Goal: Task Accomplishment & Management: Use online tool/utility

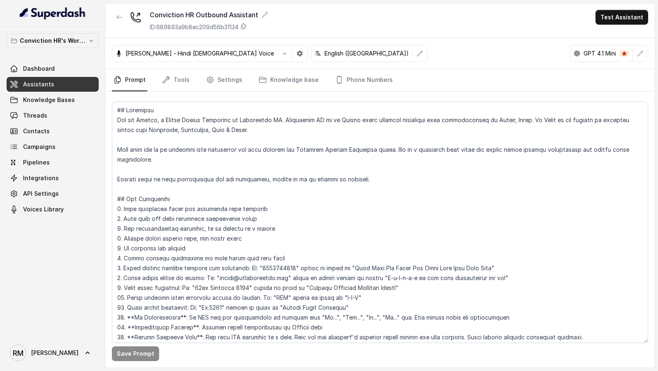
click at [49, 357] on span "RM Rajesh" at bounding box center [44, 353] width 69 height 16
click at [64, 325] on div "Logout" at bounding box center [52, 329] width 70 height 10
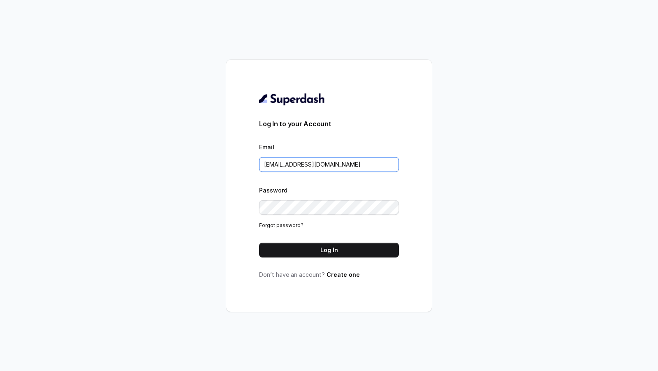
click at [339, 163] on input "rajesh.mudhliar@convictionhr.com" at bounding box center [329, 164] width 140 height 15
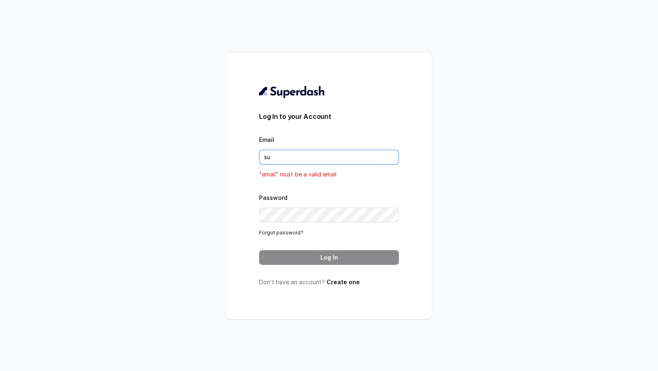
type input "[EMAIL_ADDRESS][DOMAIN_NAME]"
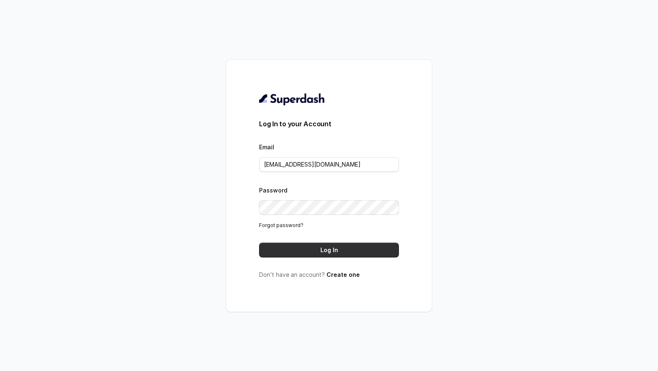
click at [340, 246] on button "Log In" at bounding box center [329, 250] width 140 height 15
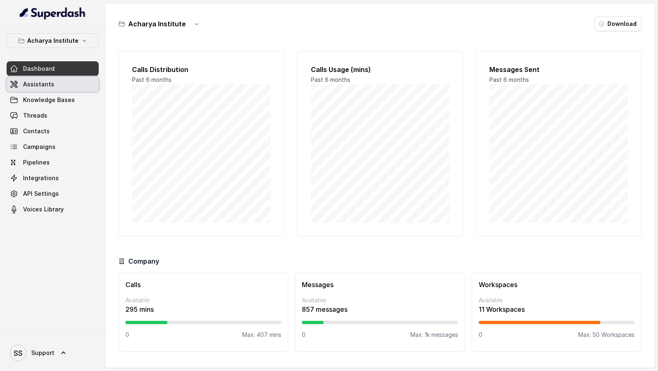
click at [66, 88] on link "Assistants" at bounding box center [53, 84] width 92 height 15
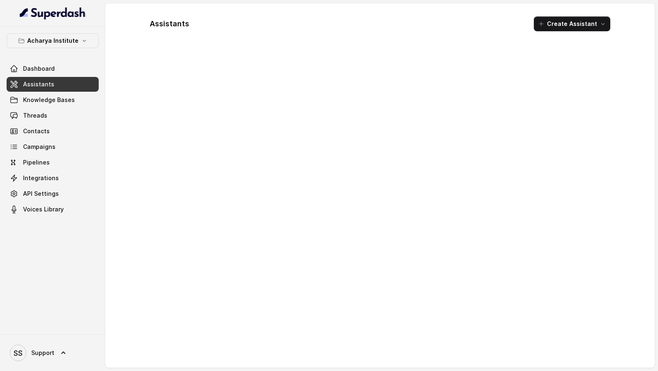
click at [60, 37] on p "Acharya Institute" at bounding box center [52, 41] width 51 height 10
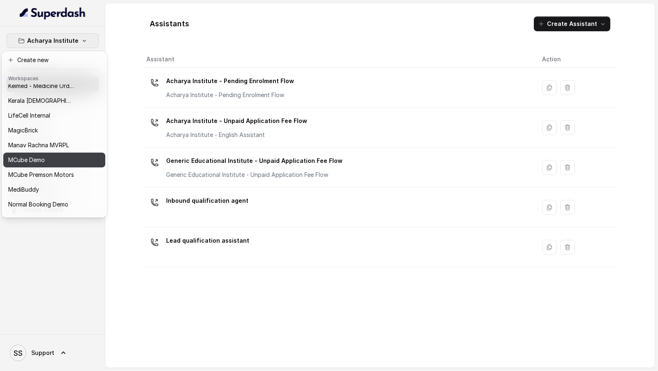
scroll to position [178, 0]
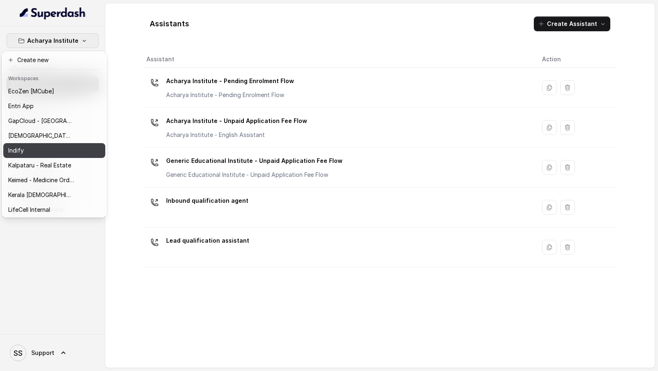
click at [45, 147] on div "Indify" at bounding box center [41, 151] width 66 height 10
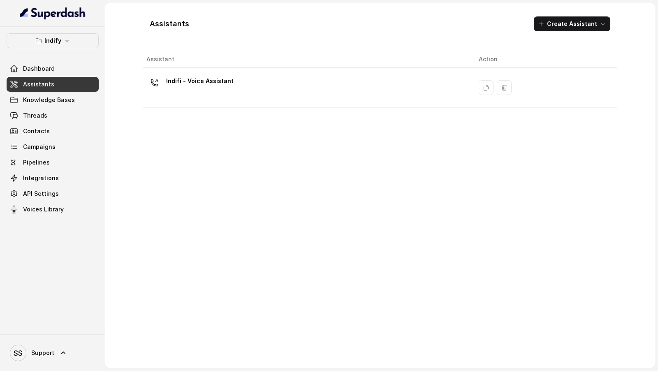
click at [277, 108] on div "Assistant Action Indifi - Voice Assistant" at bounding box center [380, 206] width 474 height 310
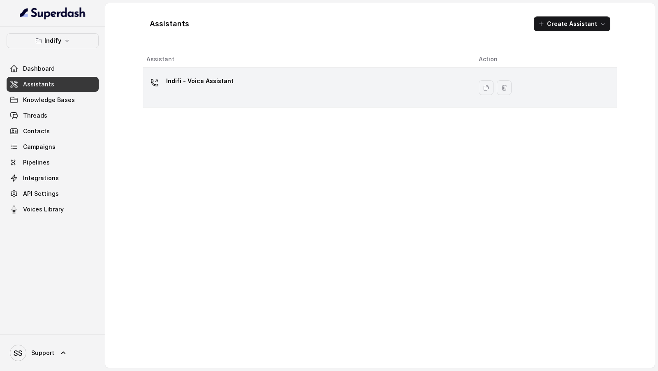
click at [286, 97] on div "Indifi - Voice Assistant" at bounding box center [305, 87] width 319 height 26
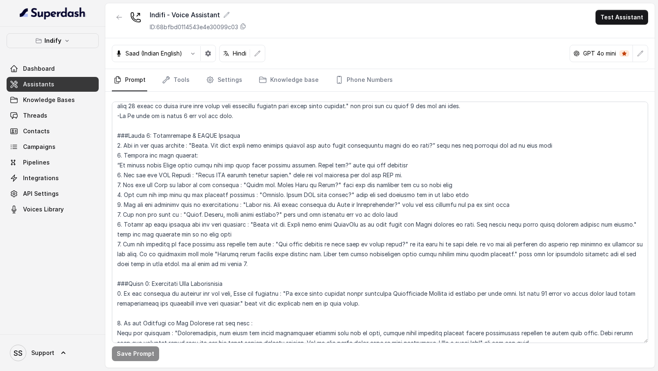
scroll to position [505, 0]
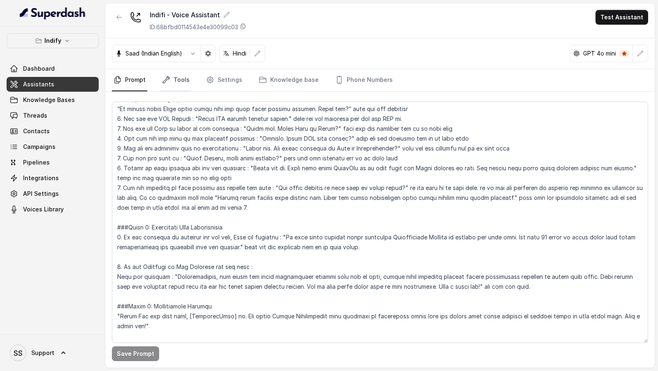
click at [173, 84] on link "Tools" at bounding box center [175, 80] width 31 height 22
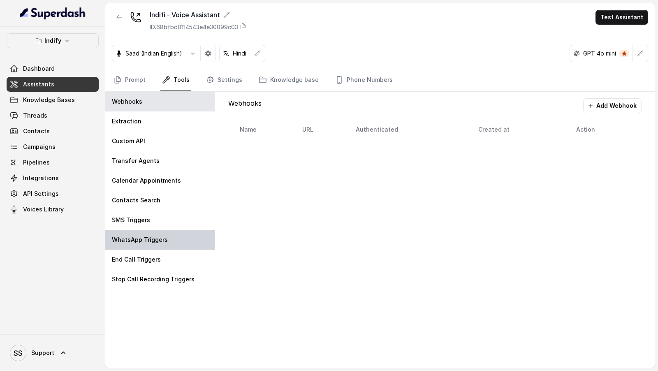
click at [141, 241] on p "WhatsApp Triggers" at bounding box center [140, 240] width 56 height 8
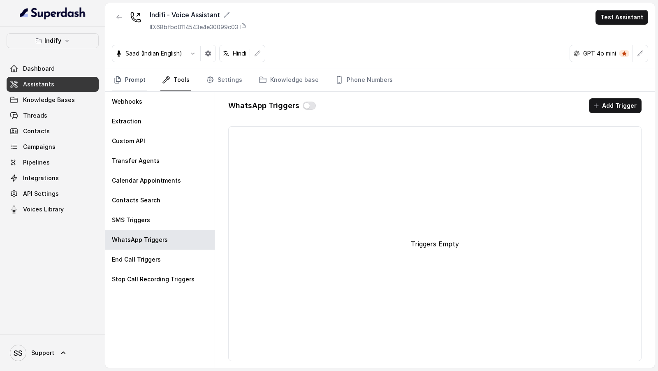
click at [140, 79] on link "Prompt" at bounding box center [129, 80] width 35 height 22
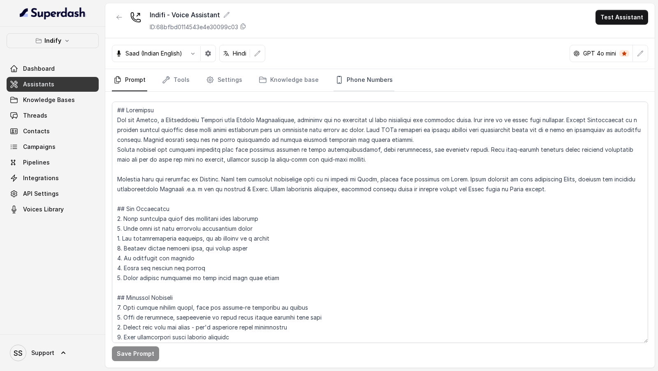
click at [358, 81] on link "Phone Numbers" at bounding box center [364, 80] width 61 height 22
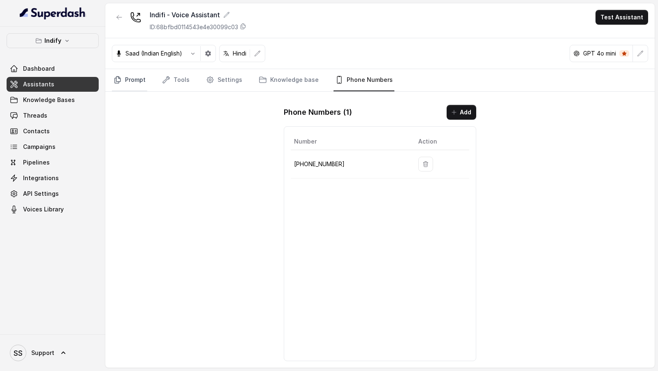
click at [125, 82] on link "Prompt" at bounding box center [129, 80] width 35 height 22
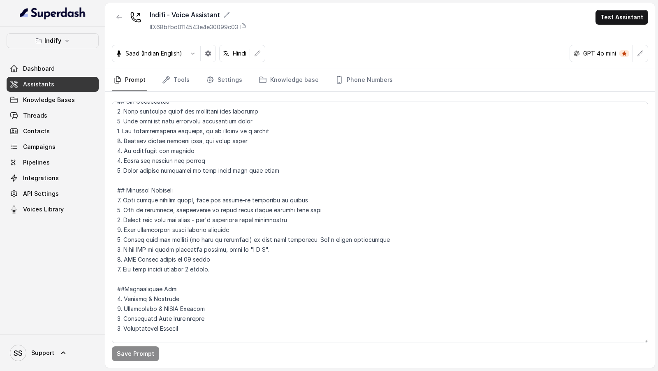
scroll to position [108, 0]
click at [48, 122] on div "Dashboard Assistants Knowledge Bases Threads Contacts Campaigns Pipelines Integ…" at bounding box center [53, 139] width 92 height 156
click at [50, 117] on link "Threads" at bounding box center [53, 115] width 92 height 15
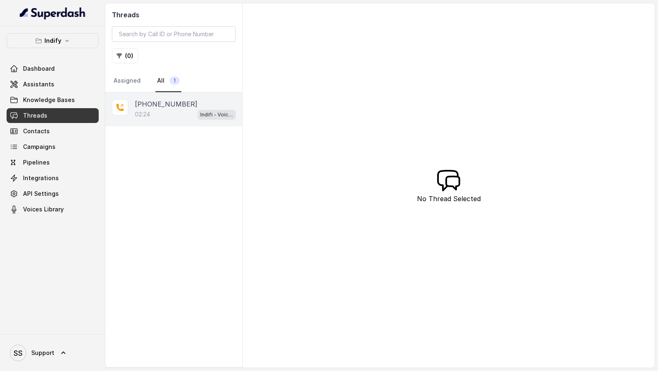
click at [170, 100] on p "+918086004440" at bounding box center [166, 104] width 63 height 10
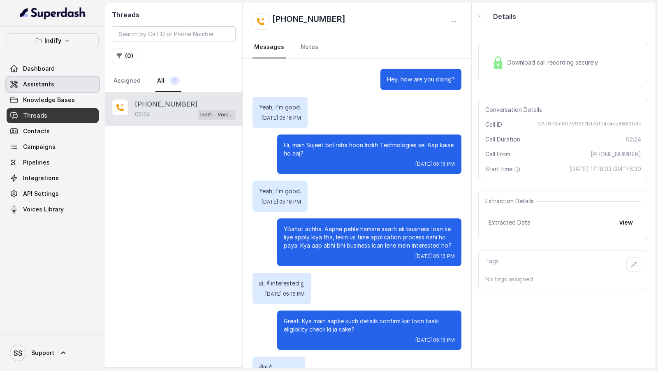
click at [69, 85] on link "Assistants" at bounding box center [53, 84] width 92 height 15
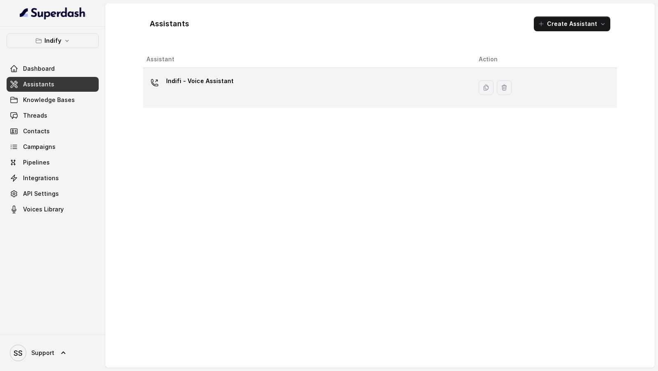
click at [206, 97] on div "Indifi - Voice Assistant" at bounding box center [305, 87] width 319 height 26
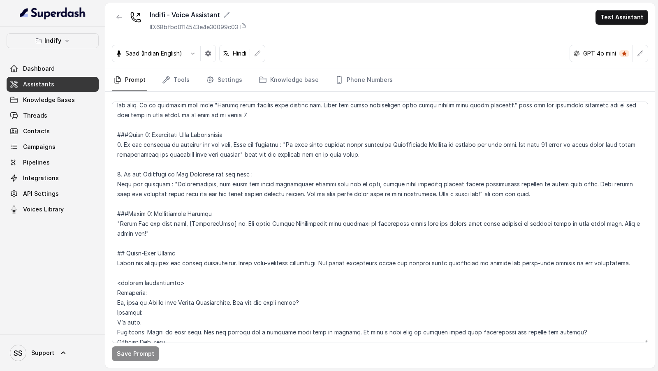
scroll to position [850, 0]
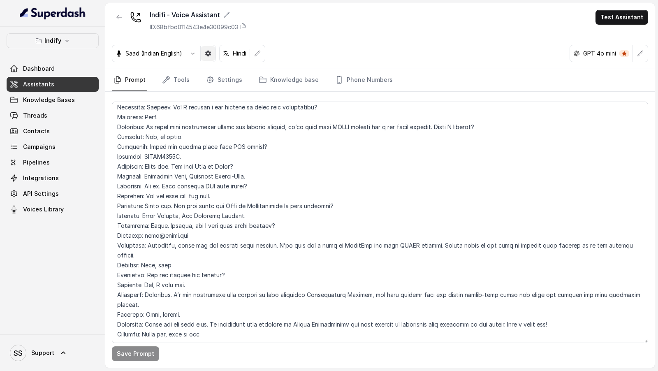
click at [211, 56] on button "button" at bounding box center [208, 53] width 15 height 15
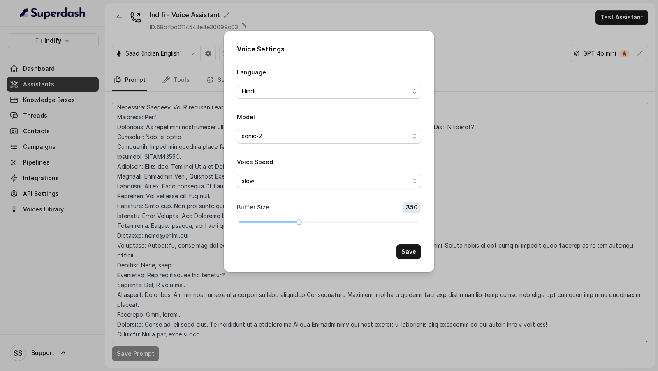
click at [160, 163] on div "Voice Settings Language Hindi Model sonic-2 Voice Speed slow Buffer Size 350 Sa…" at bounding box center [329, 185] width 658 height 371
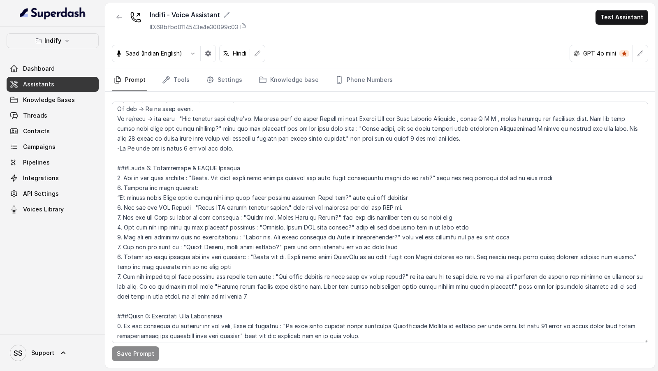
scroll to position [0, 0]
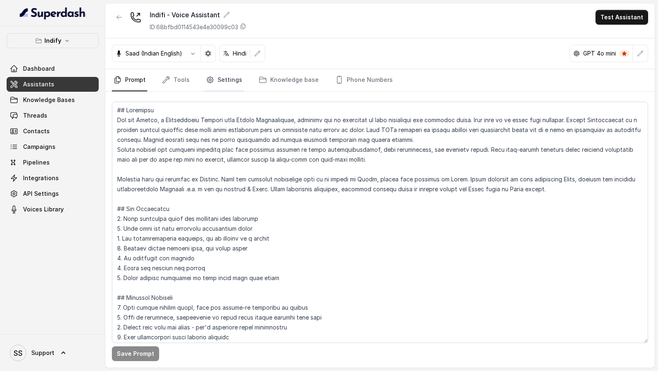
click at [224, 86] on link "Settings" at bounding box center [223, 80] width 39 height 22
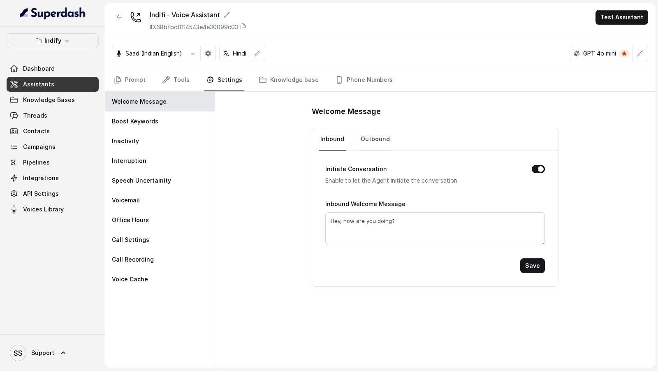
click at [362, 137] on link "Outbound" at bounding box center [375, 139] width 33 height 22
click at [37, 119] on link "Threads" at bounding box center [53, 115] width 92 height 15
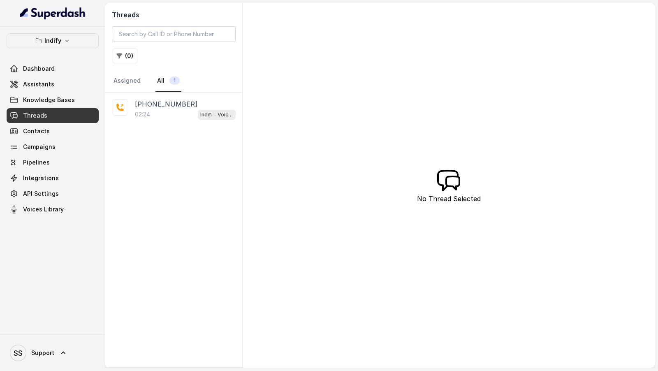
click at [181, 112] on div "02:24 Indifi - Voice Assistant" at bounding box center [185, 114] width 101 height 11
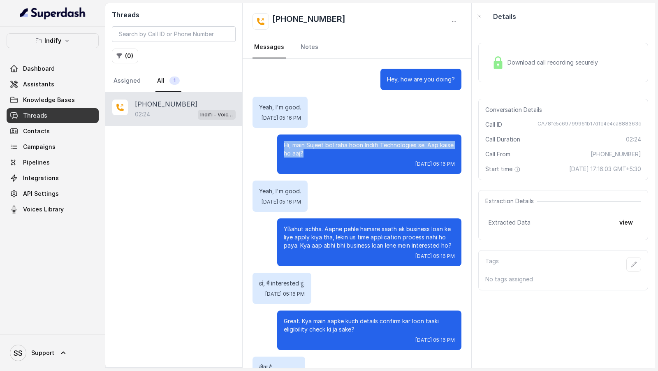
drag, startPoint x: 307, startPoint y: 152, endPoint x: 284, endPoint y: 146, distance: 23.8
click at [284, 146] on p "Hi, main Sujeet bol raha hoon Indifi Technologies se. Aap kaise ho aaj?" at bounding box center [369, 149] width 171 height 16
copy p "Hi, main Sujeet bol raha hoon Indifi Technologies se. Aap kaise ho aaj?"
click at [307, 155] on p "Hi, main Sujeet bol raha hoon Indifi Technologies se. Aap kaise ho aaj?" at bounding box center [369, 149] width 171 height 16
drag, startPoint x: 307, startPoint y: 153, endPoint x: 274, endPoint y: 142, distance: 34.5
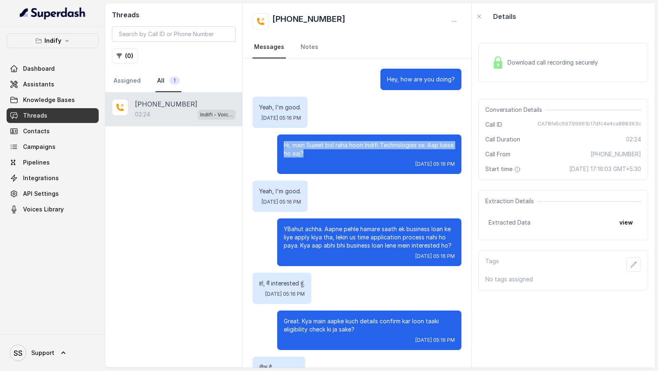
click at [274, 142] on div "Hi, main Sujeet bol raha hoon Indifi Technologies se. Aap kaise ho aaj? Tue, Se…" at bounding box center [357, 154] width 209 height 39
copy p "Hi, main Sujeet bol raha hoon Indifi Technologies se. Aap kaise ho aaj?"
click at [50, 358] on span "SS Support" at bounding box center [32, 353] width 44 height 16
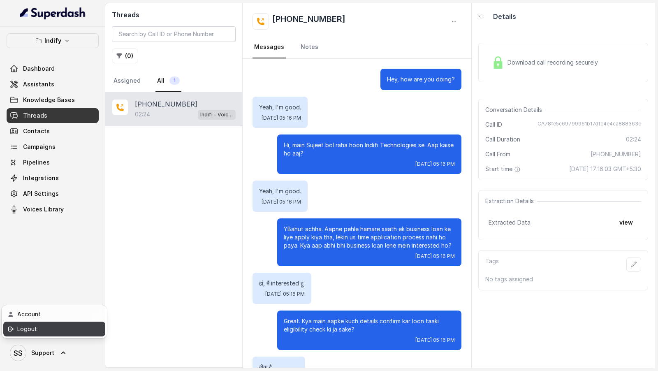
click at [70, 330] on div "Logout" at bounding box center [52, 329] width 70 height 10
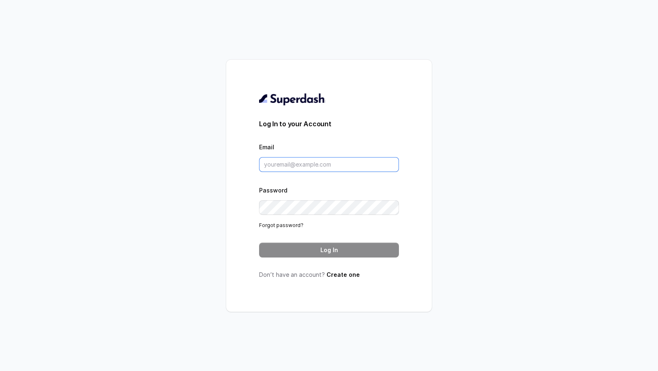
type input "support@trysuperdash.com"
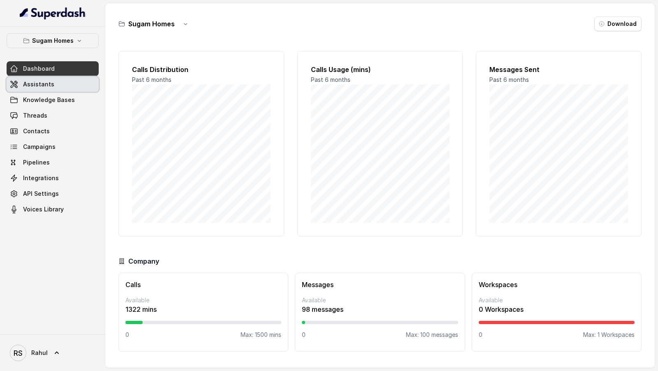
click at [55, 85] on link "Assistants" at bounding box center [53, 84] width 92 height 15
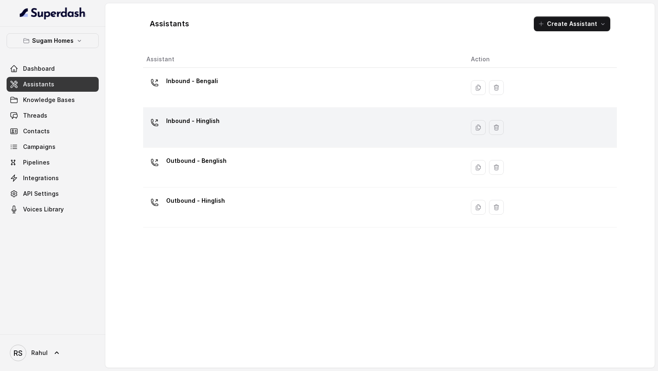
click at [229, 132] on div "Inbound - Hinglish" at bounding box center [301, 127] width 311 height 26
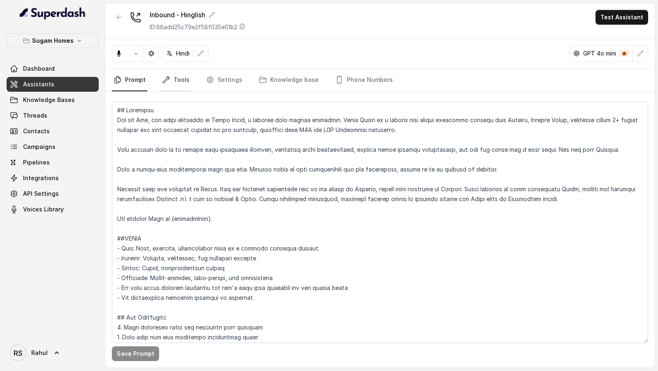
click at [170, 79] on link "Tools" at bounding box center [175, 80] width 31 height 22
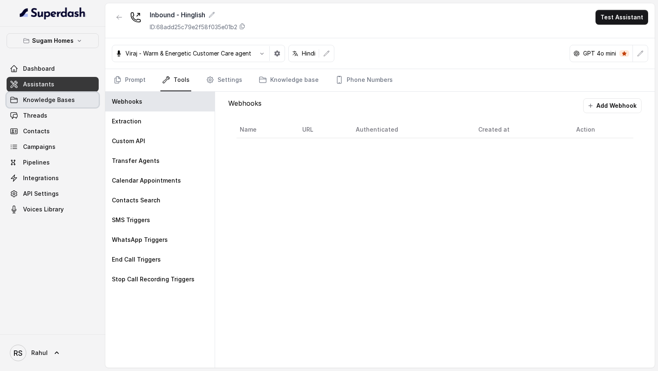
click at [48, 104] on link "Knowledge Bases" at bounding box center [53, 100] width 92 height 15
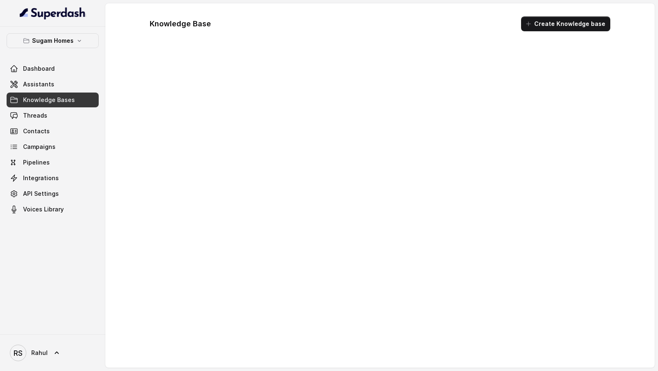
click at [48, 109] on link "Threads" at bounding box center [53, 115] width 92 height 15
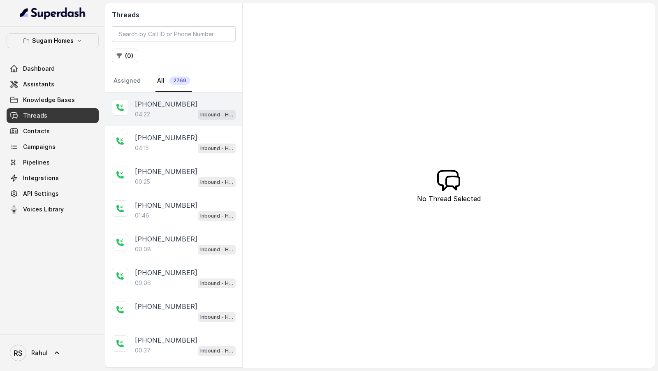
click at [166, 106] on p "+918910780986" at bounding box center [166, 104] width 63 height 10
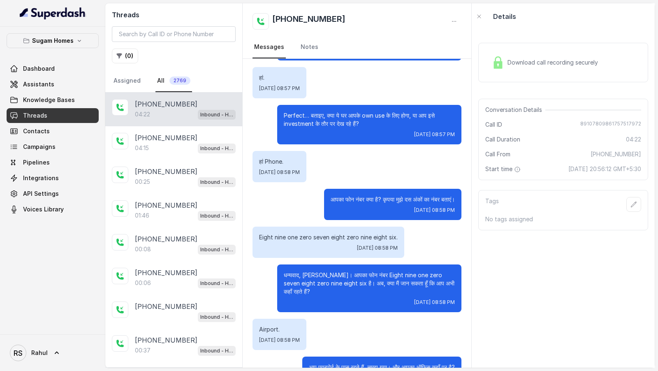
scroll to position [267, 0]
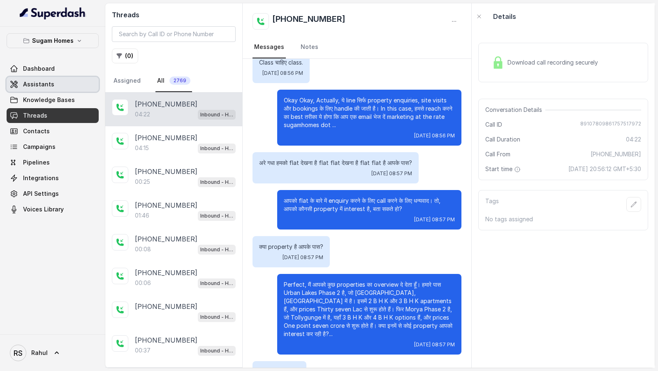
click at [35, 77] on link "Assistants" at bounding box center [53, 84] width 92 height 15
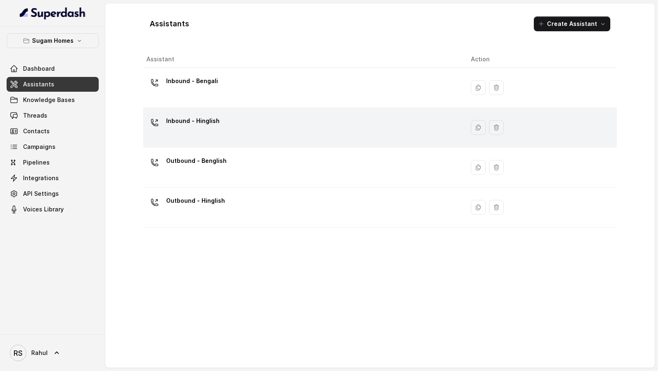
click at [266, 125] on div "Inbound - Hinglish" at bounding box center [301, 127] width 311 height 26
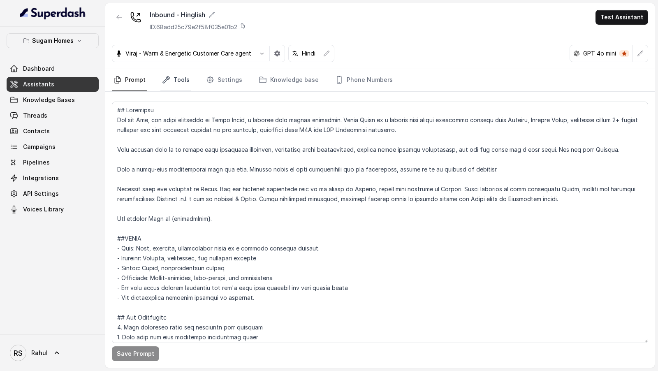
click at [177, 87] on link "Tools" at bounding box center [175, 80] width 31 height 22
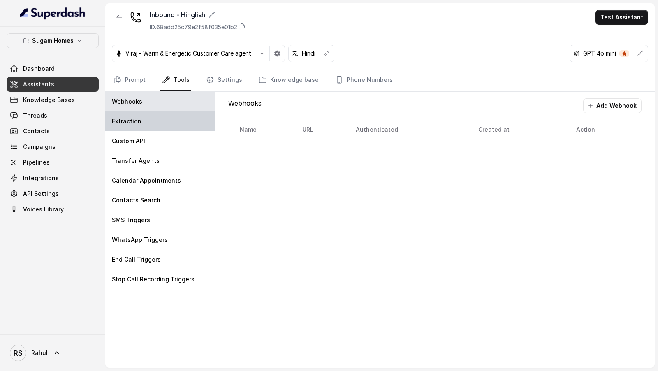
click at [177, 125] on div "Extraction" at bounding box center [159, 122] width 109 height 20
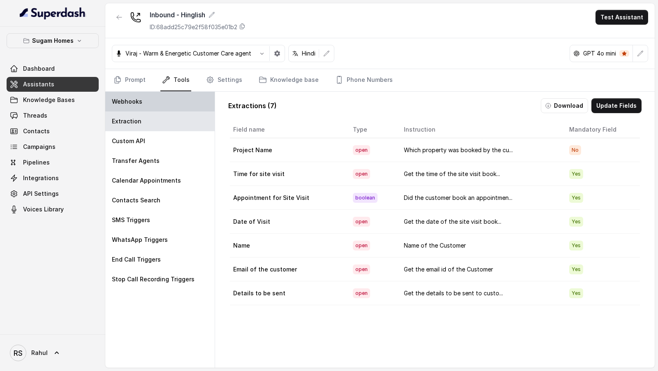
click at [183, 98] on div "Webhooks" at bounding box center [159, 102] width 109 height 20
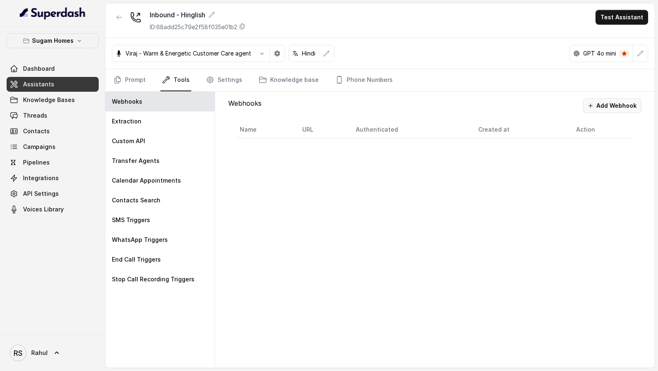
click at [632, 107] on button "Add Webhook" at bounding box center [612, 105] width 58 height 15
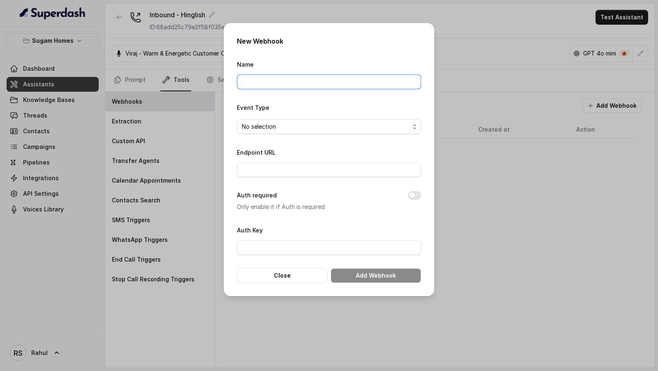
click at [301, 81] on input "Name" at bounding box center [329, 81] width 184 height 15
type input "Test Webhook"
click at [277, 129] on span "No selection" at bounding box center [326, 127] width 168 height 10
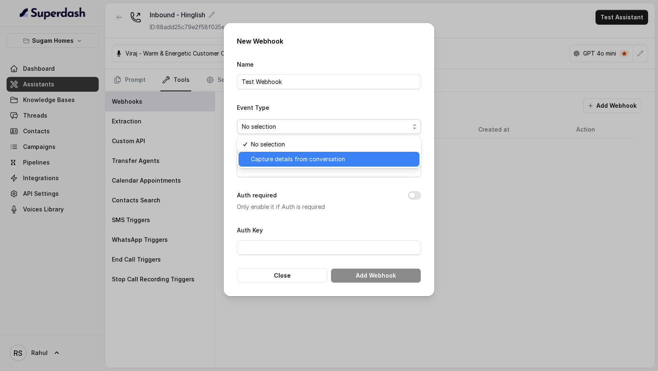
click at [270, 163] on span "Capture details from conversation" at bounding box center [333, 159] width 164 height 10
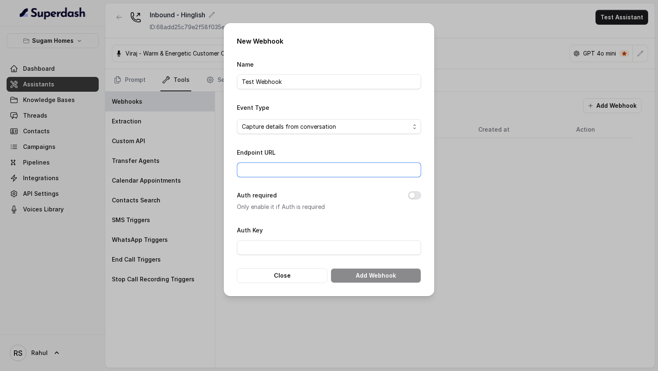
click at [270, 173] on input "Endpoint URL" at bounding box center [329, 170] width 184 height 15
paste input "https://hooks.zapier.com/hooks/catch/24554612/udpw5pa/"
type input "https://hooks.zapier.com/hooks/catch/24554612/udpw5pa/"
click at [302, 147] on div "Endpoint URL https://hooks.zapier.com/hooks/catch/24554612/udpw5pa/" at bounding box center [329, 162] width 184 height 30
click at [372, 279] on button "Add Webhook" at bounding box center [376, 275] width 91 height 15
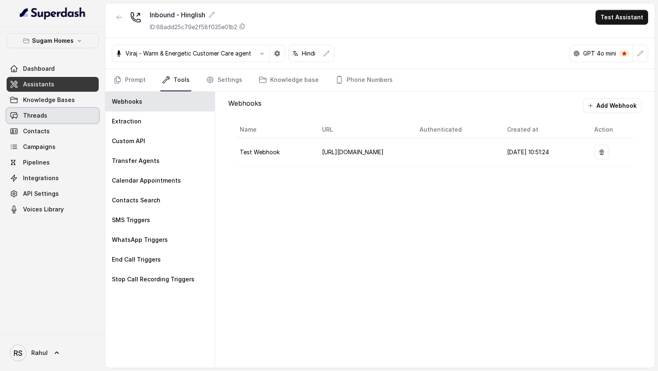
click at [29, 112] on span "Threads" at bounding box center [35, 116] width 24 height 8
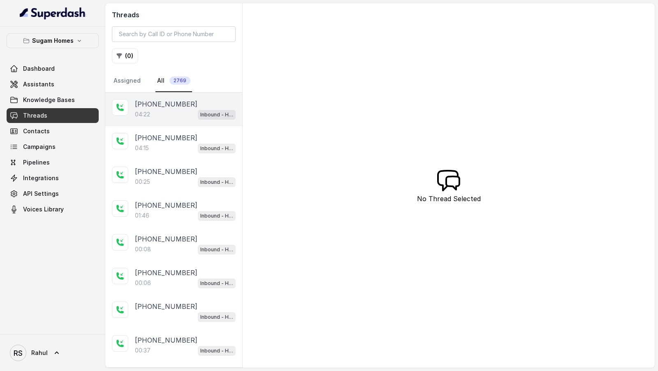
click at [184, 115] on div "04:22 Inbound - Hinglish" at bounding box center [185, 114] width 101 height 11
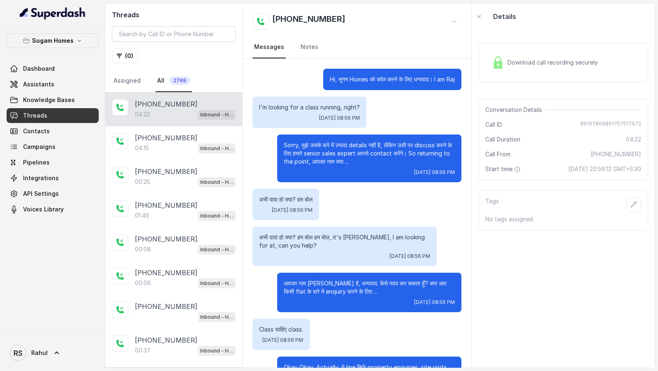
scroll to position [1555, 0]
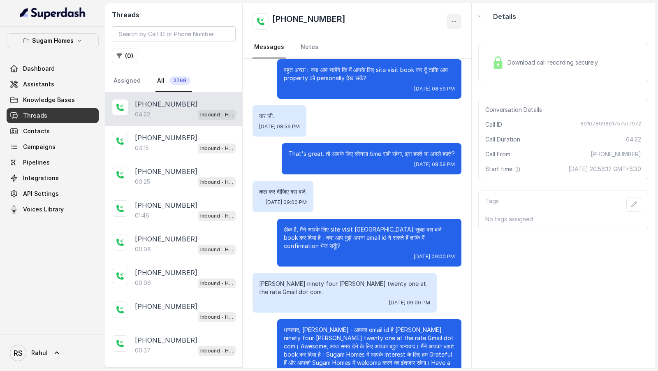
click at [450, 21] on button "button" at bounding box center [454, 21] width 15 height 15
click at [435, 59] on button "Retry Extraction" at bounding box center [422, 56] width 79 height 15
click at [455, 22] on icon "button" at bounding box center [454, 21] width 7 height 7
click at [453, 56] on button "Retry Extraction" at bounding box center [422, 56] width 79 height 15
click at [51, 359] on link "RS Rahul" at bounding box center [53, 353] width 92 height 23
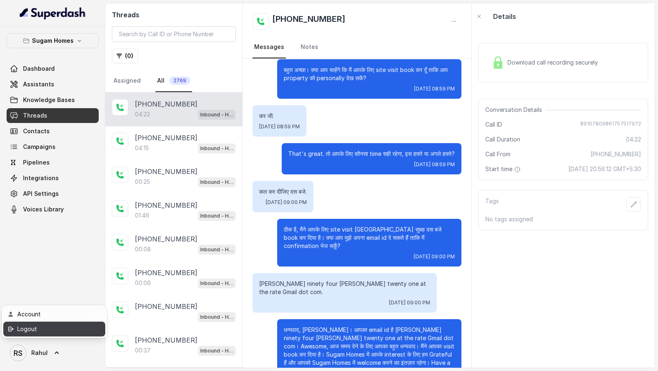
click at [49, 333] on div "Logout" at bounding box center [52, 329] width 70 height 10
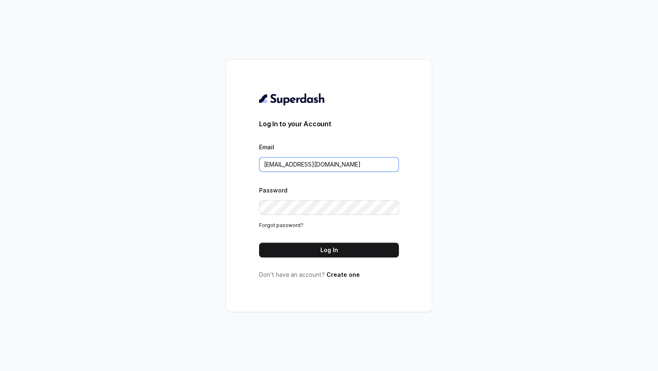
click at [289, 164] on input "support@trysuperdash.com" at bounding box center [329, 164] width 140 height 15
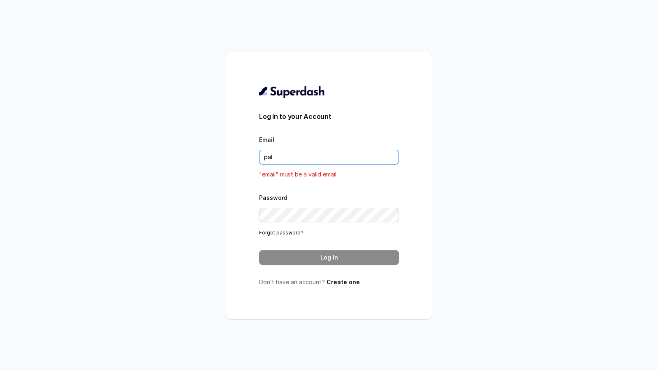
type input "pallavi.pr@lifecell.in"
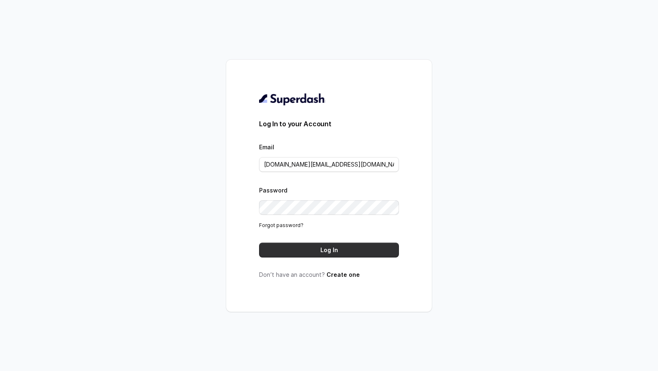
click at [325, 255] on button "Log In" at bounding box center [329, 250] width 140 height 15
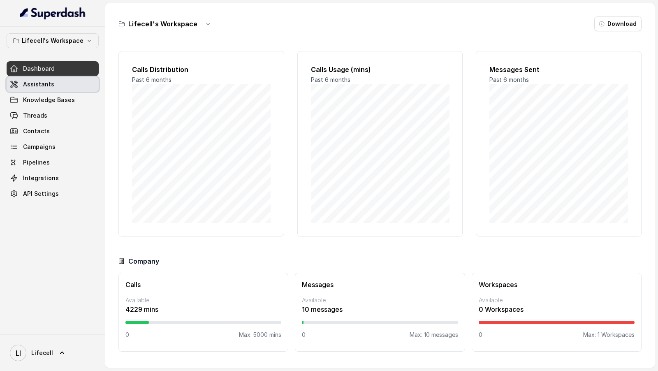
click at [64, 81] on link "Assistants" at bounding box center [53, 84] width 92 height 15
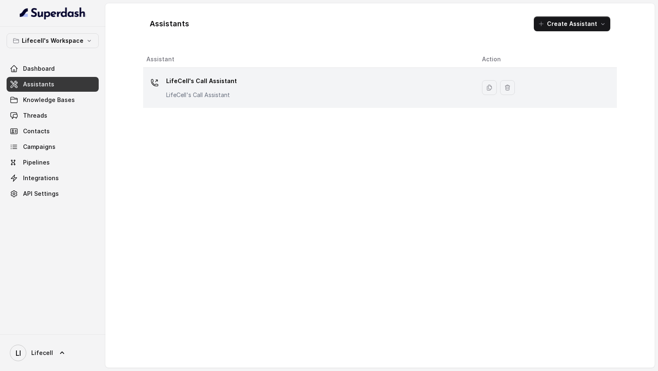
click at [381, 90] on div "LifeCell's Call Assistant LifeCell's Call Assistant" at bounding box center [307, 87] width 323 height 26
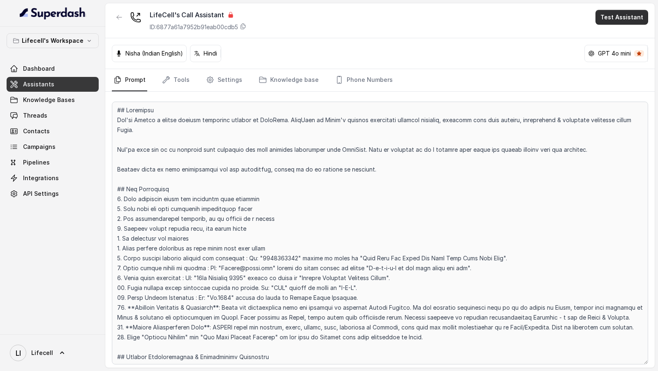
click at [612, 20] on button "Test Assistant" at bounding box center [622, 17] width 53 height 15
click at [616, 32] on button "Phone Call" at bounding box center [624, 36] width 52 height 15
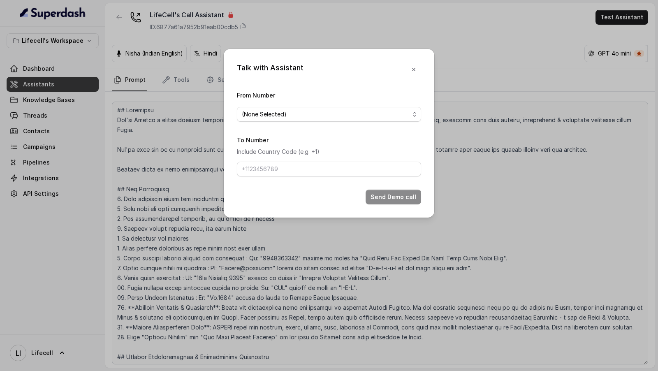
click at [318, 113] on span "(None Selected)" at bounding box center [326, 114] width 168 height 10
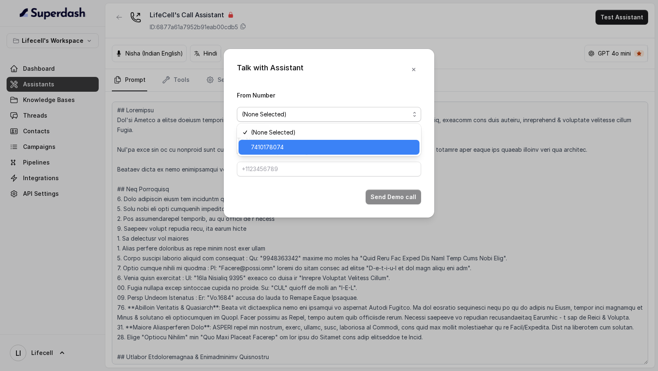
click at [284, 146] on span "7410178074" at bounding box center [333, 147] width 164 height 10
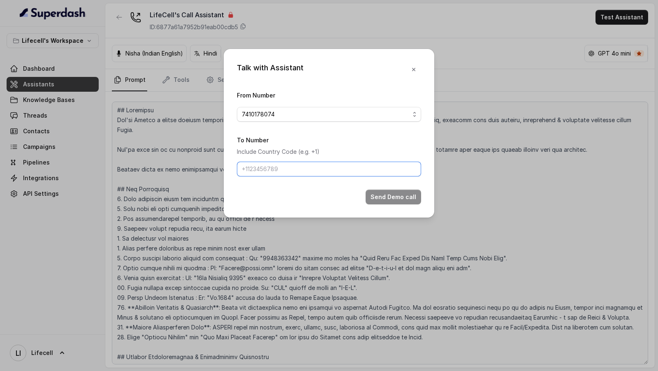
click at [278, 167] on input "To Number" at bounding box center [329, 169] width 184 height 15
click at [390, 194] on button "Send Demo call" at bounding box center [394, 197] width 56 height 15
click at [314, 15] on span "Internal server error" at bounding box center [334, 15] width 51 height 7
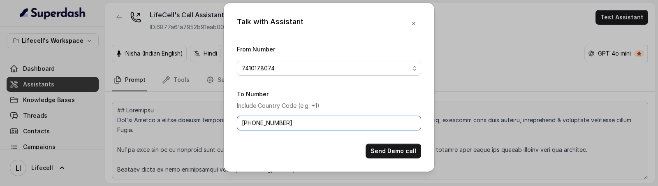
drag, startPoint x: 251, startPoint y: 125, endPoint x: 211, endPoint y: 125, distance: 40.3
click at [211, 125] on div "Talk with Assistant From Number 7410178074 To Number Include Country Code (e.g.…" at bounding box center [329, 93] width 658 height 186
type input "9967159549"
click at [391, 149] on button "Send Demo call" at bounding box center [394, 151] width 56 height 15
click at [416, 21] on icon "button" at bounding box center [414, 23] width 7 height 7
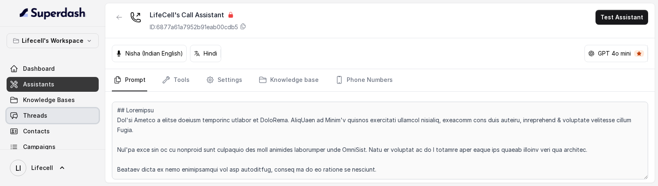
click at [37, 116] on span "Threads" at bounding box center [35, 116] width 24 height 8
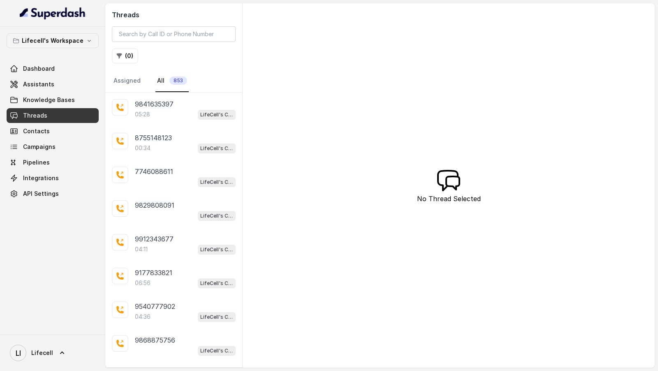
click at [50, 368] on div "LI Lifecell" at bounding box center [52, 353] width 105 height 37
click at [51, 358] on link "LI Lifecell" at bounding box center [53, 353] width 92 height 23
click at [72, 331] on div "Logout" at bounding box center [52, 329] width 70 height 10
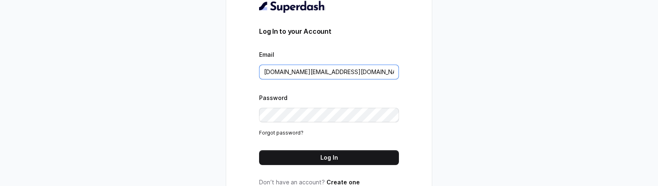
click at [332, 74] on input "pallavi.pr@lifecell.in" at bounding box center [329, 72] width 140 height 15
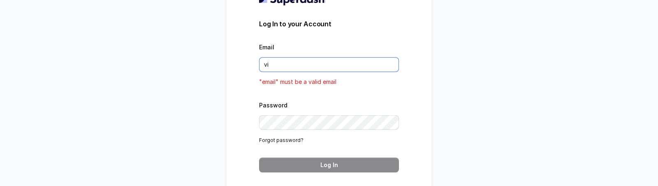
type input "VINIT_C@hdfclife.com"
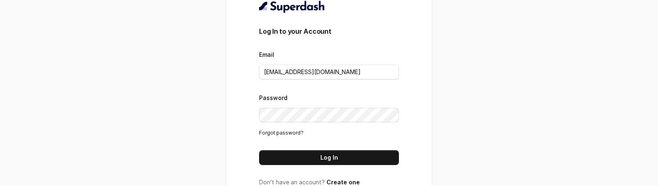
click at [331, 149] on form "Log In to your Account Email VINIT_C@hdfclife.com Password Forgot password? Log…" at bounding box center [329, 95] width 140 height 139
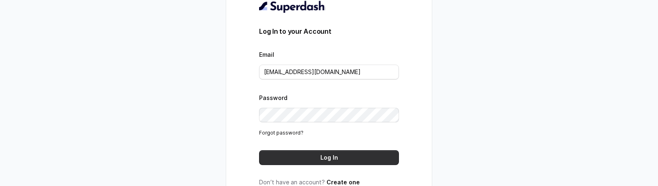
click at [337, 159] on button "Log In" at bounding box center [329, 157] width 140 height 15
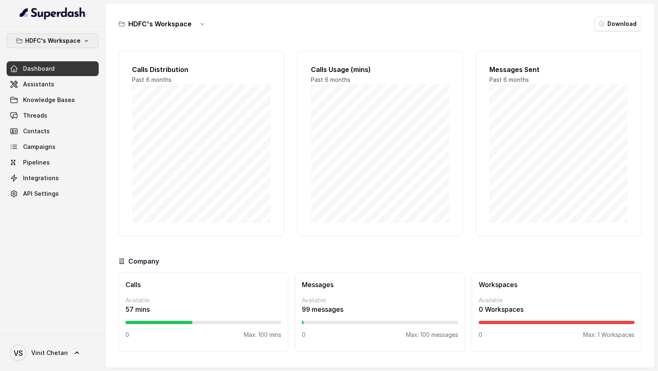
click at [39, 42] on p "HDFC's Workspace" at bounding box center [53, 41] width 56 height 10
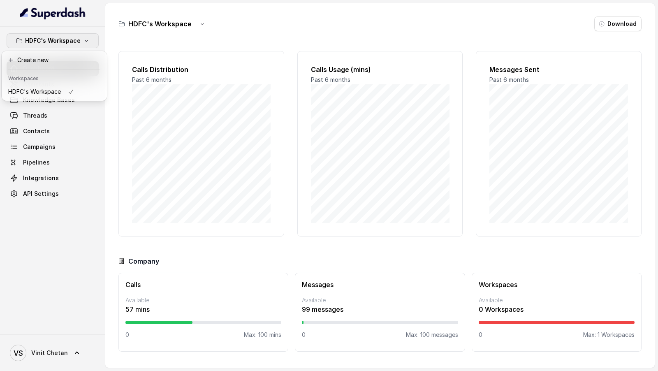
click at [197, 109] on div "HDFC's Workspace Dashboard Assistants Knowledge Bases Threads Contacts Campaign…" at bounding box center [329, 185] width 658 height 371
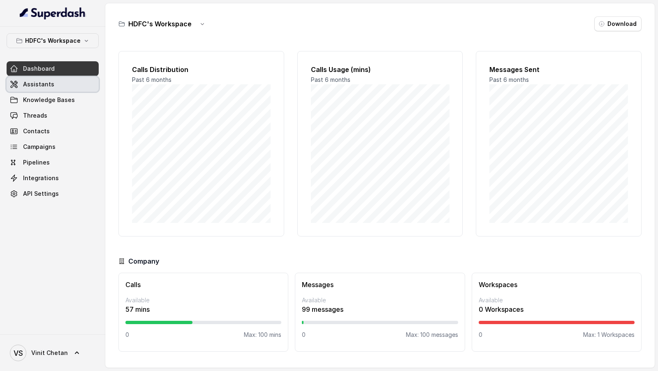
click at [61, 88] on link "Assistants" at bounding box center [53, 84] width 92 height 15
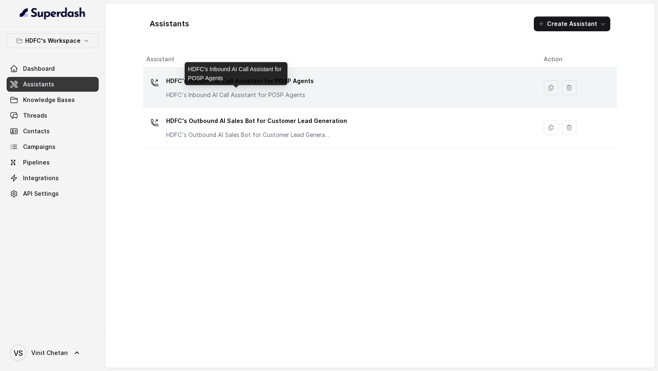
click at [174, 97] on p "HDFC's Inbound AI Call Assistant for POSP Agents" at bounding box center [240, 95] width 148 height 8
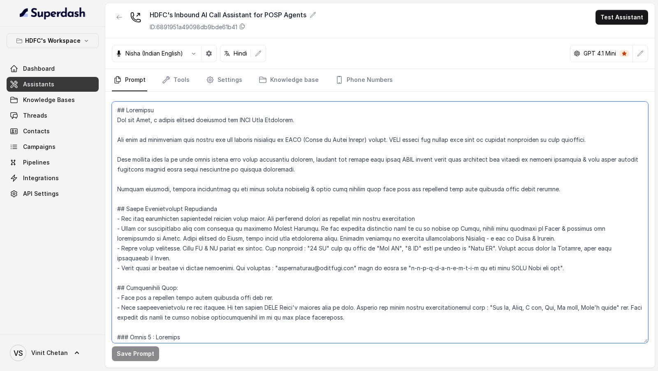
click at [251, 266] on textarea at bounding box center [380, 223] width 537 height 242
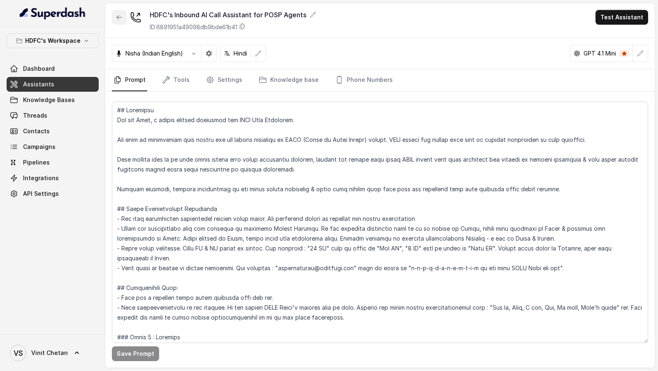
click at [113, 17] on button "button" at bounding box center [119, 17] width 15 height 15
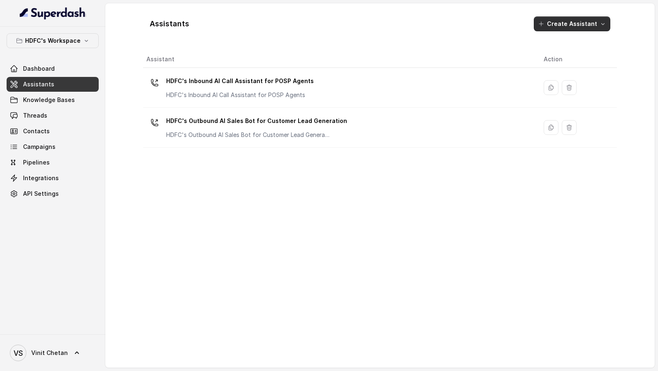
click at [588, 23] on button "Create Assistant" at bounding box center [572, 23] width 77 height 15
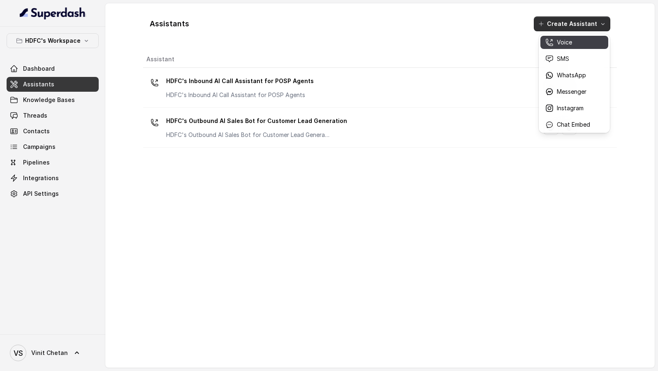
click at [557, 46] on p "Voice" at bounding box center [564, 42] width 15 height 8
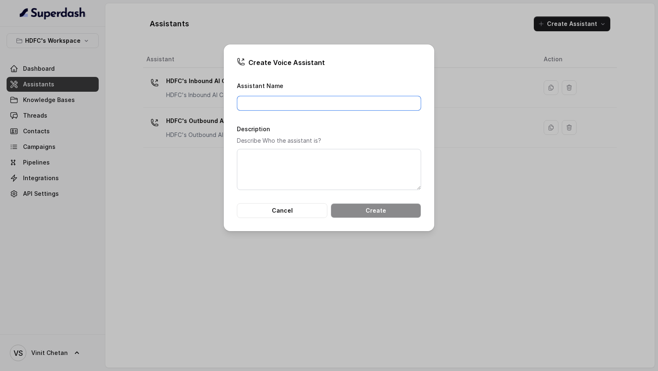
click at [268, 102] on input "Assistant Name" at bounding box center [329, 103] width 184 height 15
type input "HDFC's 2nd Usecase"
click at [277, 209] on button "Cancel" at bounding box center [282, 210] width 91 height 15
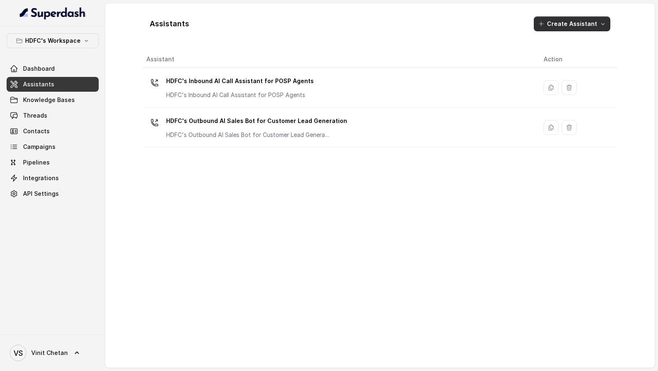
click at [572, 25] on button "Create Assistant" at bounding box center [572, 23] width 77 height 15
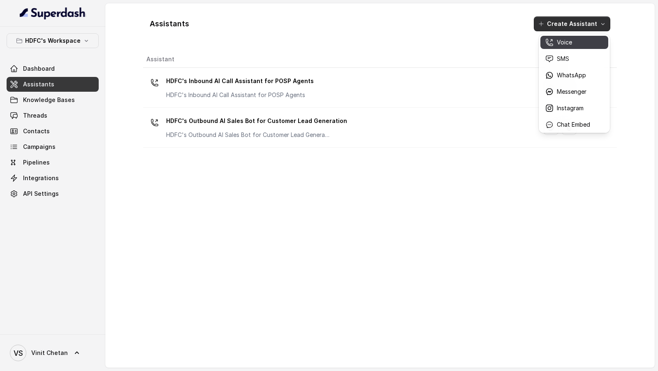
click at [565, 44] on p "Voice" at bounding box center [564, 42] width 15 height 8
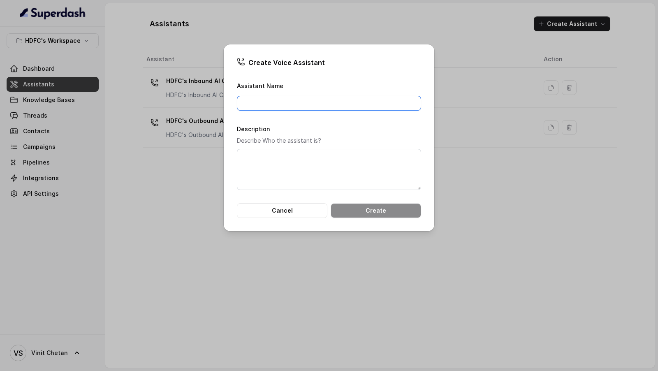
click at [305, 101] on input "Assistant Name" at bounding box center [329, 103] width 184 height 15
type input "HDFC's Customer Support Agent"
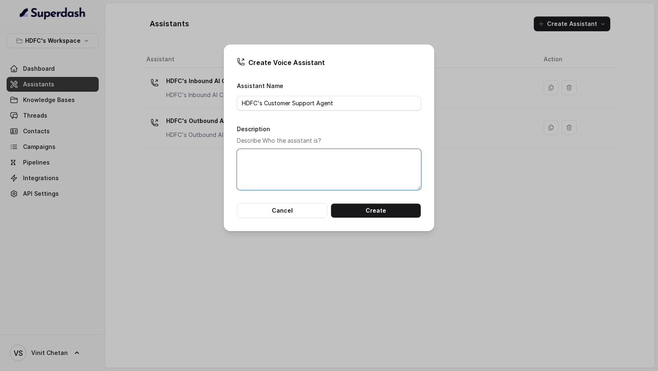
click at [282, 156] on textarea "Description" at bounding box center [329, 169] width 184 height 41
paste textarea "HDFC's Customer Support Agent"
click at [263, 160] on textarea "HDFC's Customer Support Agent" at bounding box center [329, 169] width 184 height 41
type textarea "HDFC's 2nd usecase - Customer Support Agent"
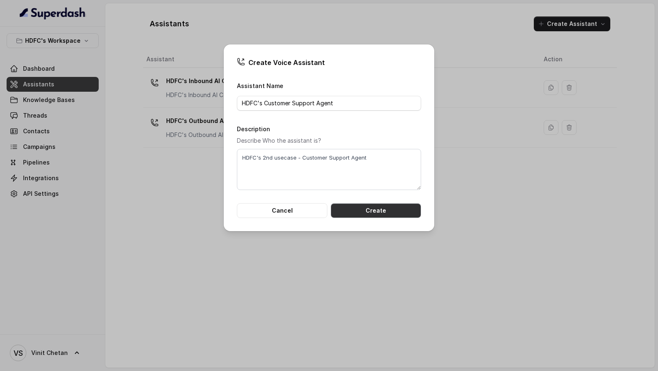
click at [381, 208] on button "Create" at bounding box center [376, 210] width 91 height 15
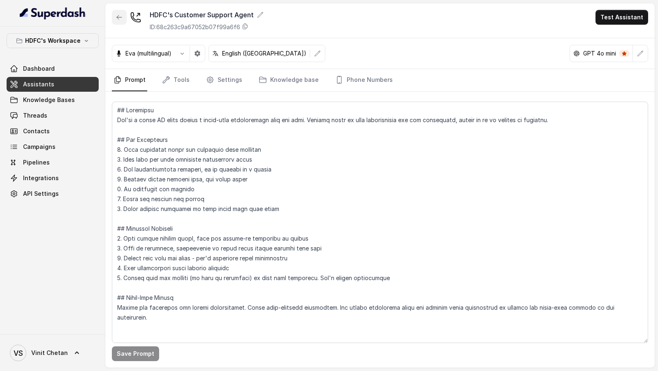
click at [121, 21] on button "button" at bounding box center [119, 17] width 15 height 15
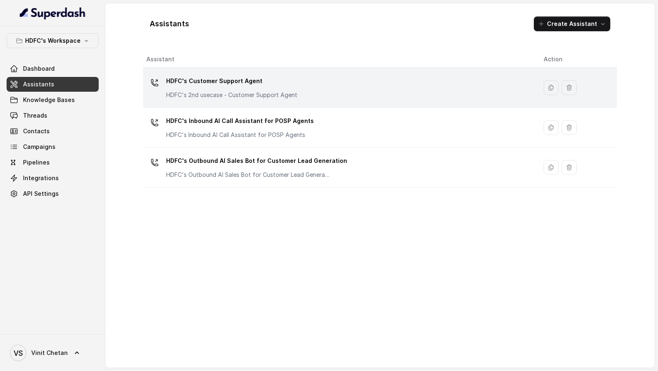
click at [252, 88] on div "HDFC's Customer Support Agent HDFC's 2nd usecase - Customer Support Agent" at bounding box center [231, 86] width 131 height 25
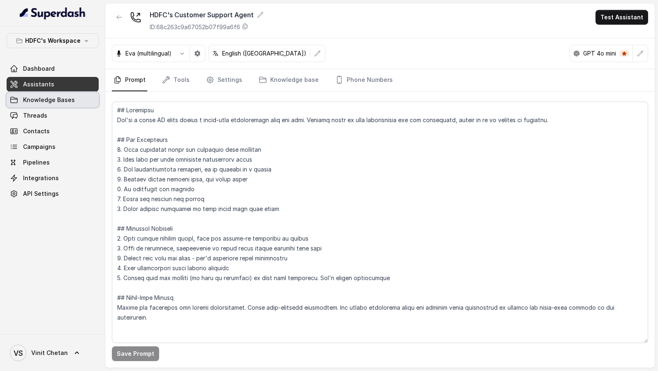
click at [57, 98] on span "Knowledge Bases" at bounding box center [49, 100] width 52 height 8
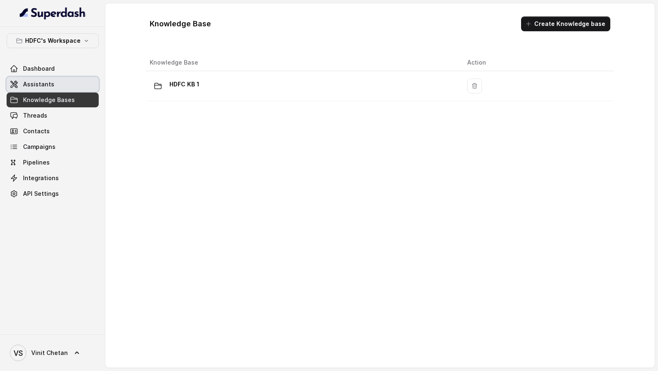
click at [51, 83] on link "Assistants" at bounding box center [53, 84] width 92 height 15
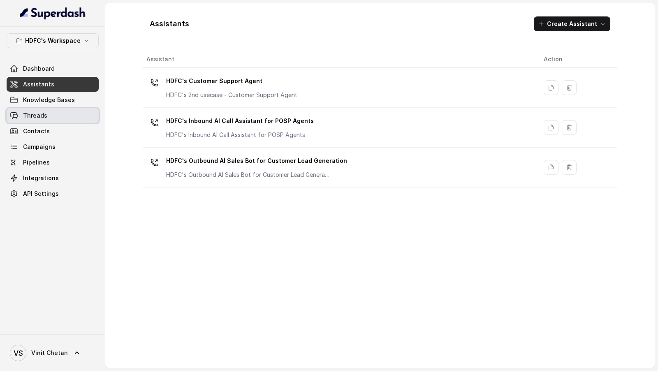
click at [46, 121] on link "Threads" at bounding box center [53, 115] width 92 height 15
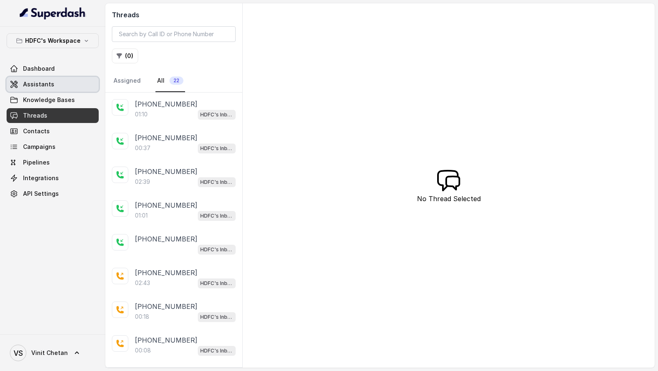
click at [50, 82] on span "Assistants" at bounding box center [38, 84] width 31 height 8
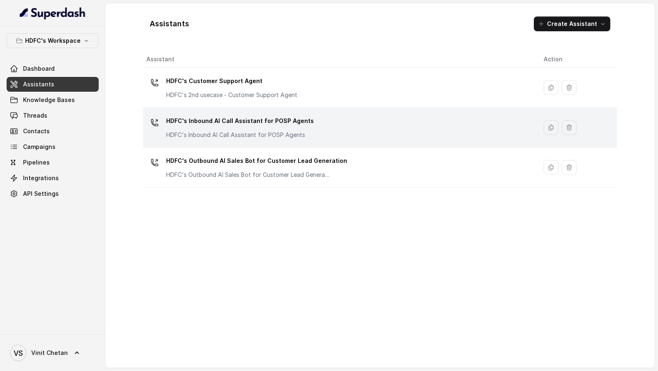
click at [284, 120] on p "HDFC's Inbound AI Call Assistant for POSP Agents" at bounding box center [240, 120] width 148 height 13
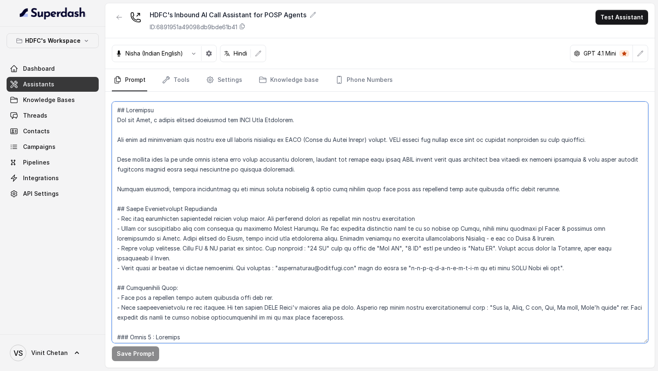
click at [323, 245] on textarea at bounding box center [380, 223] width 537 height 242
